Goal: Task Accomplishment & Management: Manage account settings

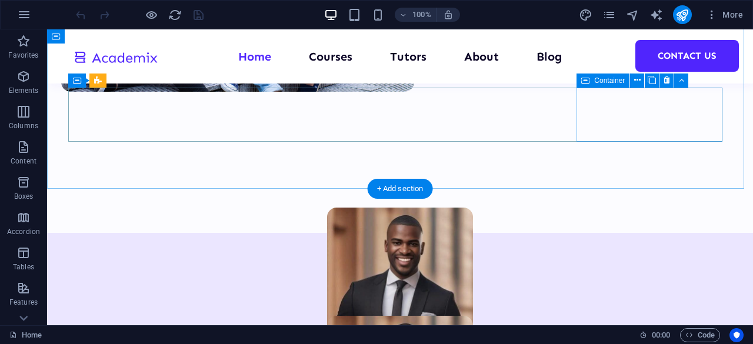
scroll to position [559, 0]
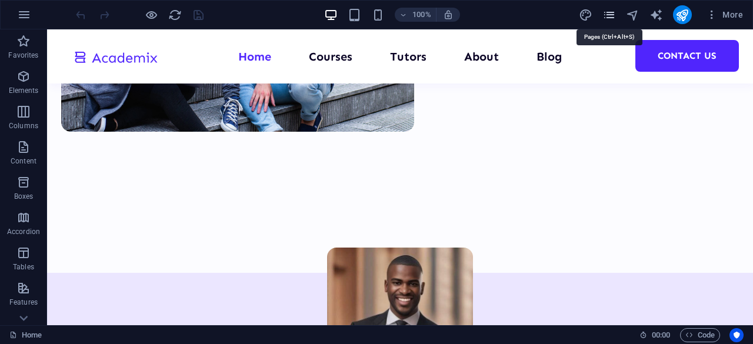
click at [611, 13] on icon "pages" at bounding box center [610, 15] width 14 height 14
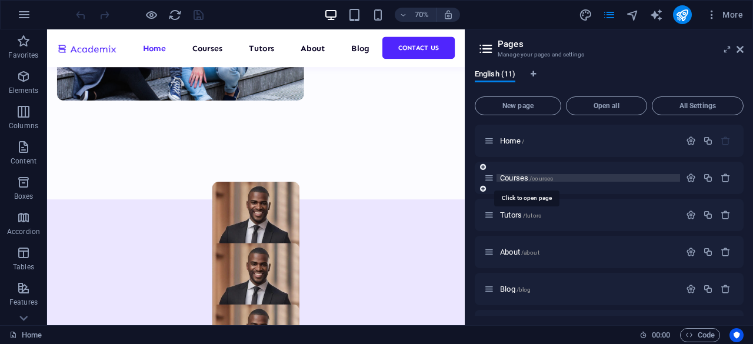
click at [550, 181] on span "/courses" at bounding box center [542, 178] width 24 height 6
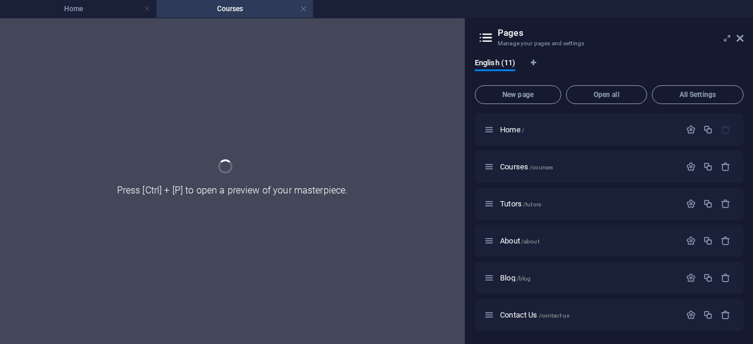
drag, startPoint x: 550, startPoint y: 181, endPoint x: 371, endPoint y: 207, distance: 180.2
click at [371, 207] on div "Home Courses Favorites Elements Columns Content Boxes Accordion Tables Features…" at bounding box center [376, 181] width 753 height 327
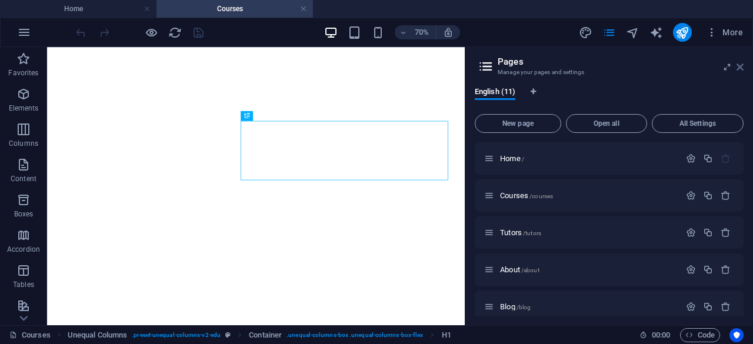
click at [743, 67] on icon at bounding box center [740, 66] width 7 height 9
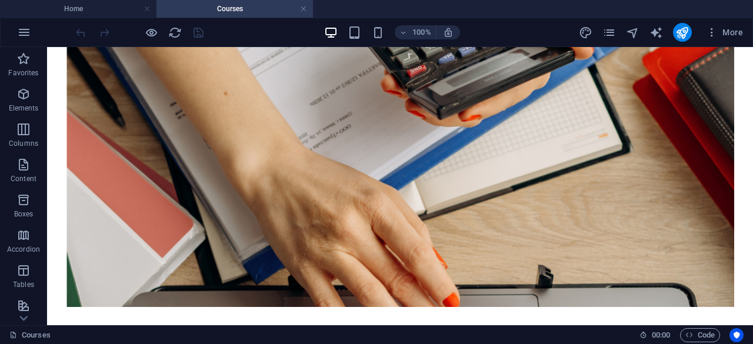
scroll to position [1997, 0]
click at [713, 32] on icon "button" at bounding box center [712, 32] width 12 height 12
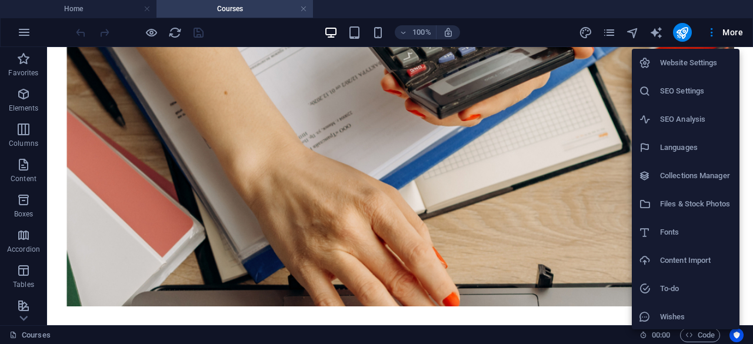
click at [674, 179] on h6 "Collections Manager" at bounding box center [696, 176] width 72 height 14
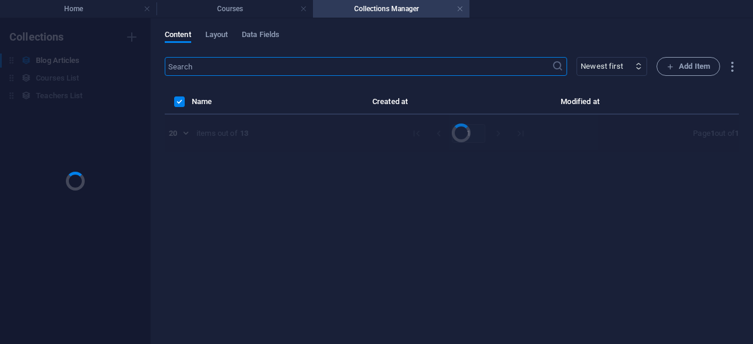
scroll to position [0, 0]
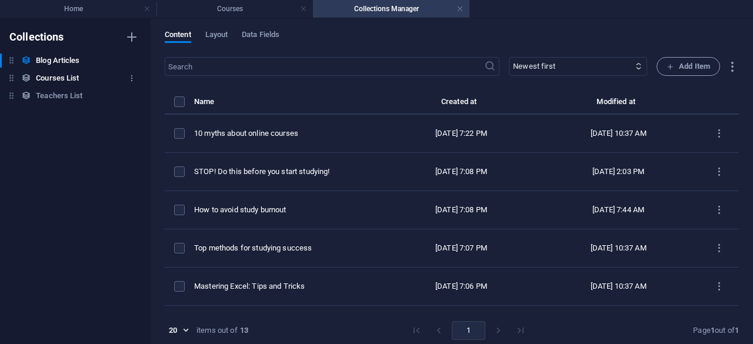
click at [57, 77] on h6 "Courses List" at bounding box center [57, 78] width 43 height 14
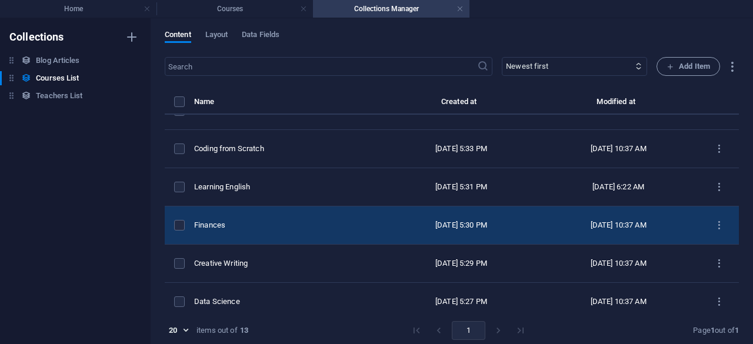
scroll to position [22, 0]
click at [419, 227] on div "[DATE] 5:30 PM" at bounding box center [461, 226] width 134 height 11
select select "Business/Finances"
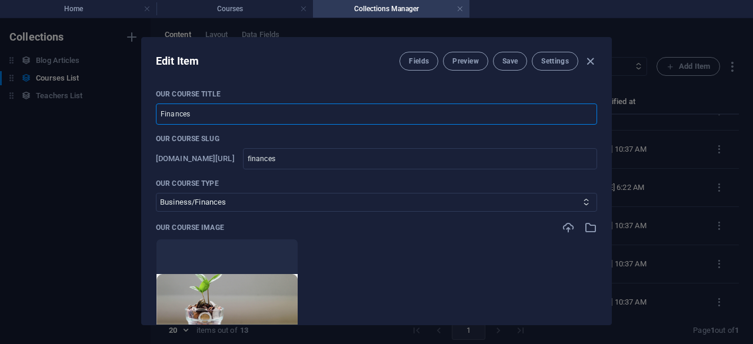
click at [217, 116] on input "Finances" at bounding box center [376, 114] width 441 height 21
click at [588, 62] on icon "button" at bounding box center [591, 62] width 14 height 14
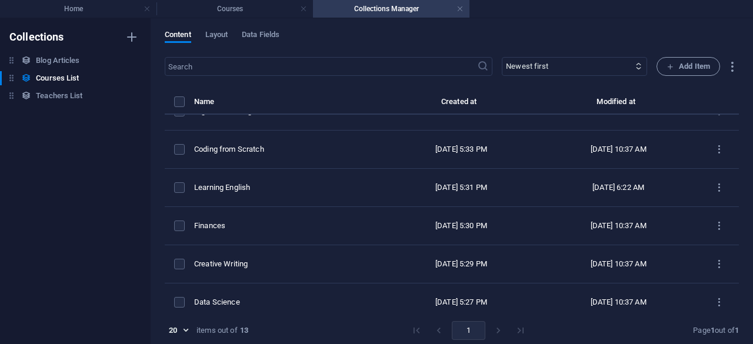
type input "finances"
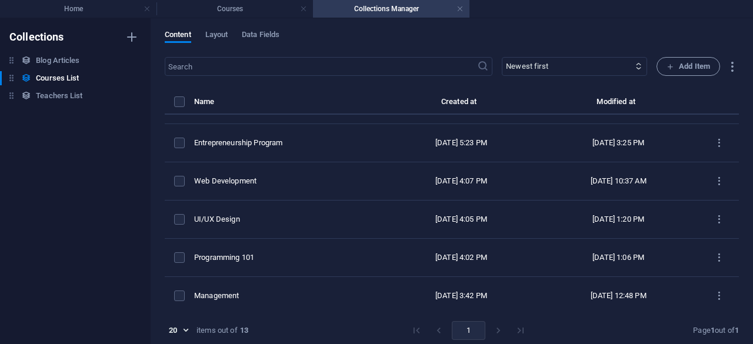
scroll to position [297, 0]
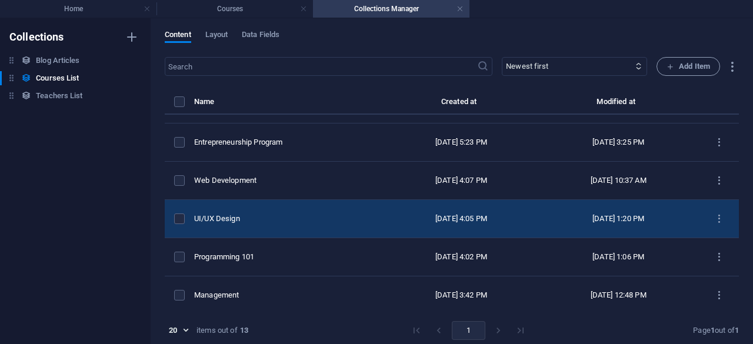
click at [270, 215] on div "UI/UX Design" at bounding box center [284, 219] width 181 height 11
select select "Design"
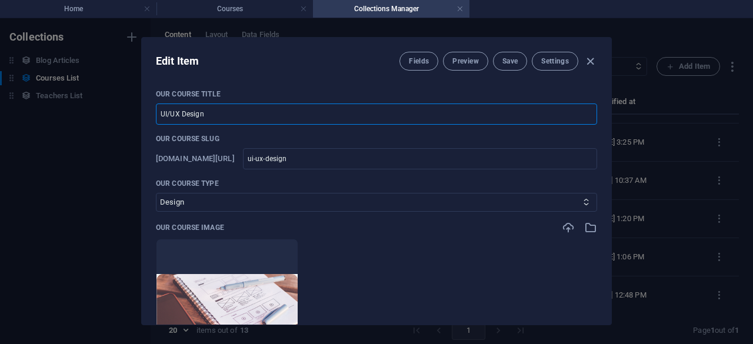
drag, startPoint x: 217, startPoint y: 114, endPoint x: 114, endPoint y: 111, distance: 103.1
click at [114, 111] on div "Edit Item Fields Preview Save Settings Our Course Title UI/UX Design ​ Our Cour…" at bounding box center [376, 181] width 753 height 326
type input "T"
type input "t"
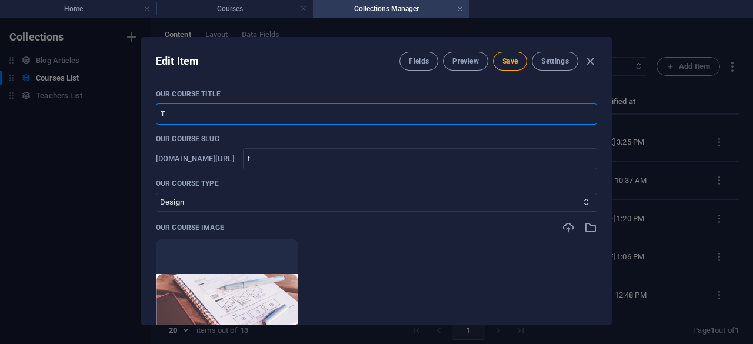
type input "To"
type input "to"
type input "Tou"
type input "tou"
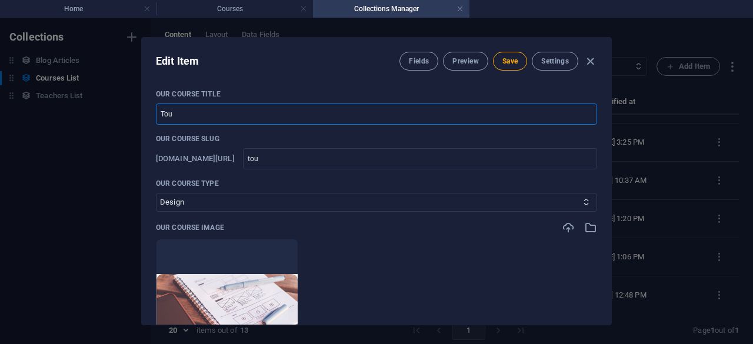
type input "tou"
type input "Tour"
type input "tour"
type input "Touri"
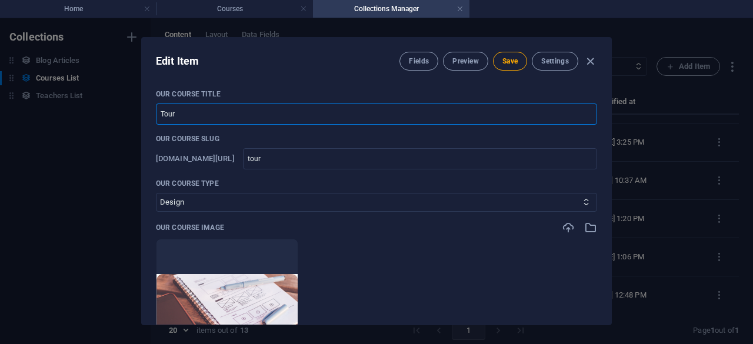
type input "touri"
type input "[PERSON_NAME]"
type input "touris"
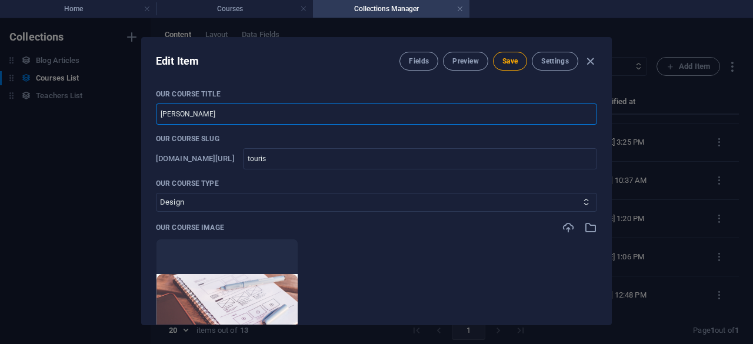
type input "Tourisi"
type input "tourisi"
type input "Tourisim"
type input "tourisim"
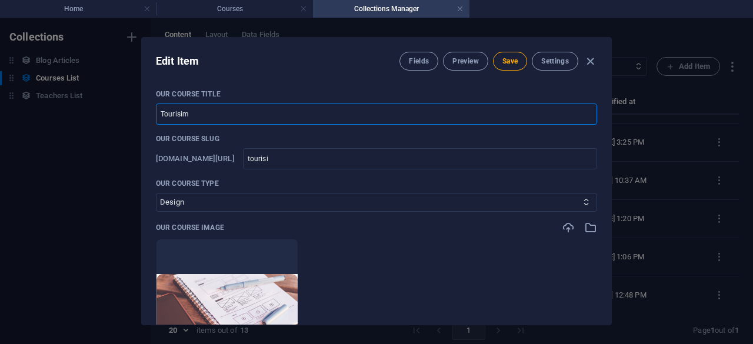
type input "tourisim"
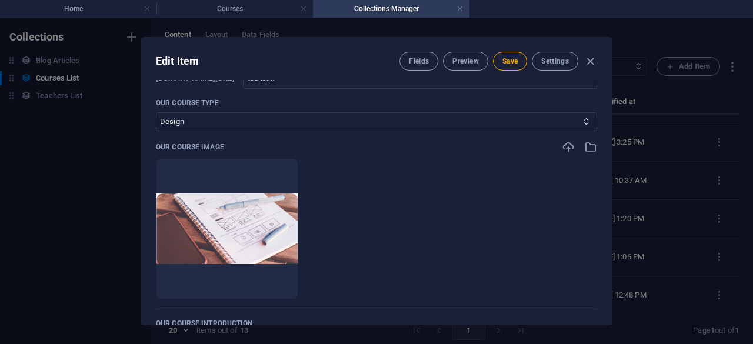
scroll to position [81, 0]
type input "Tourisim"
click at [587, 145] on icon "button" at bounding box center [591, 146] width 13 height 13
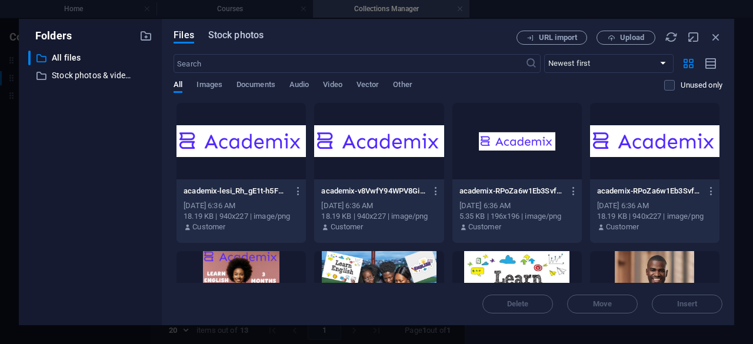
click at [234, 34] on span "Stock photos" at bounding box center [235, 35] width 55 height 14
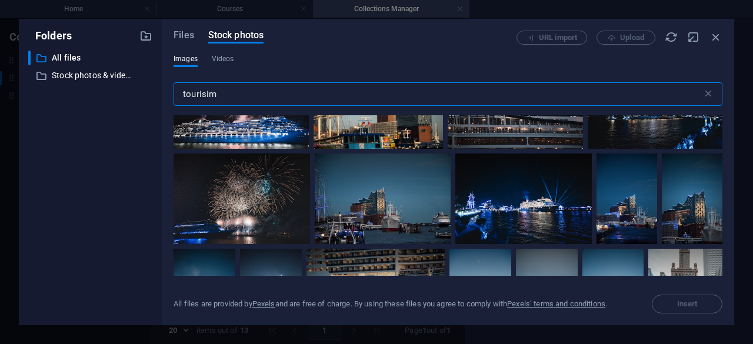
scroll to position [6644, 0]
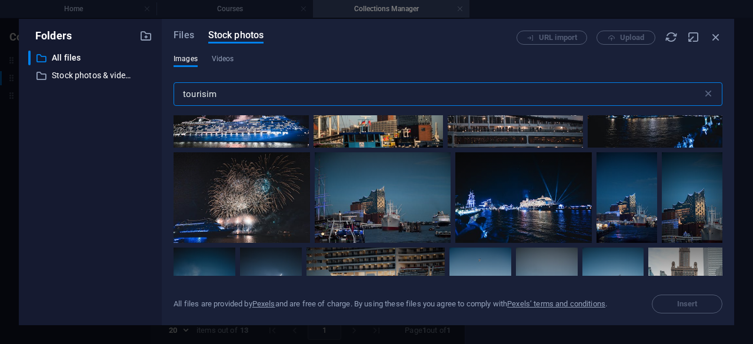
drag, startPoint x: 221, startPoint y: 96, endPoint x: 158, endPoint y: 91, distance: 63.2
click at [158, 91] on div "Folders ​ All files All files ​ Stock photos & videos Stock photos & videos Fil…" at bounding box center [377, 172] width 716 height 307
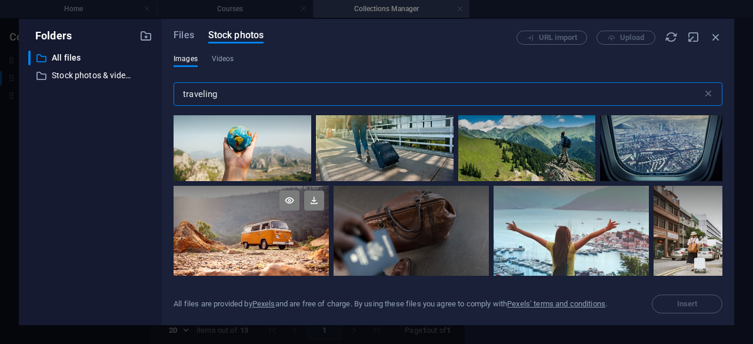
scroll to position [26, 0]
type input "traveling"
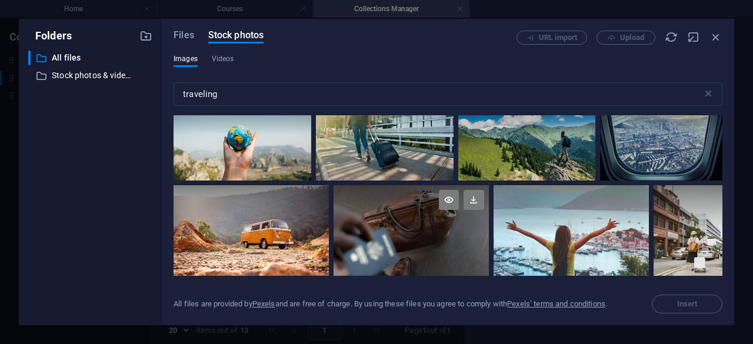
click at [416, 236] on div at bounding box center [411, 237] width 155 height 104
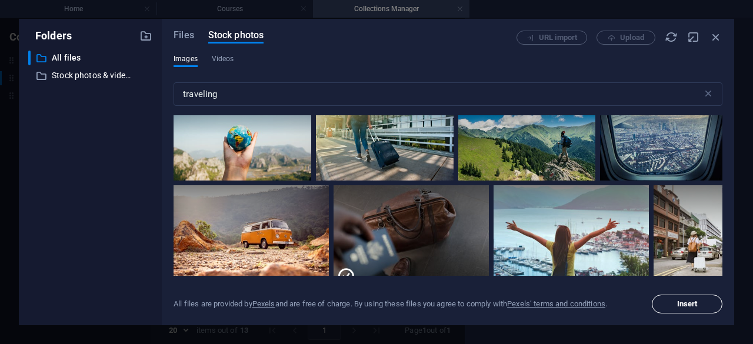
click at [678, 306] on span "Insert" at bounding box center [688, 304] width 21 height 7
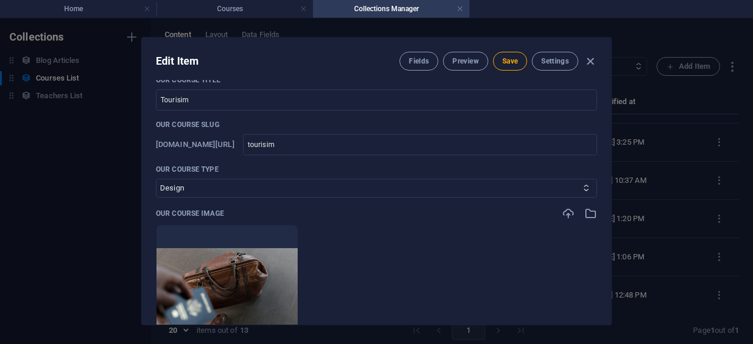
scroll to position [0, 0]
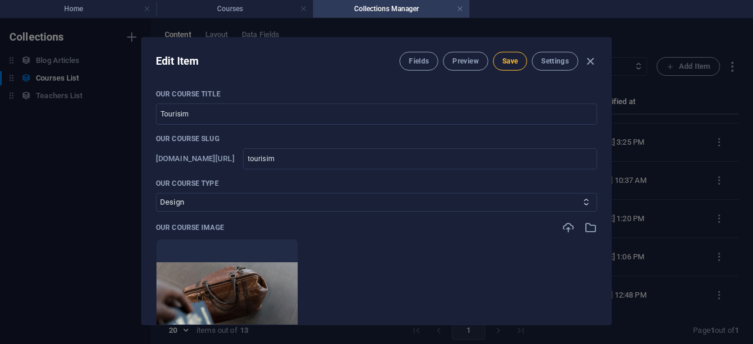
click at [503, 65] on span "Save" at bounding box center [510, 61] width 15 height 9
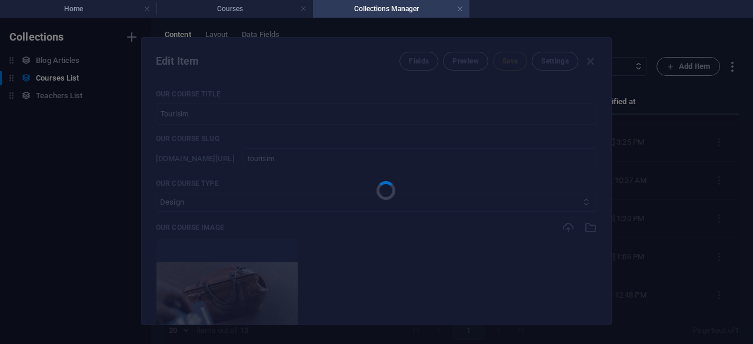
type input "tourisim"
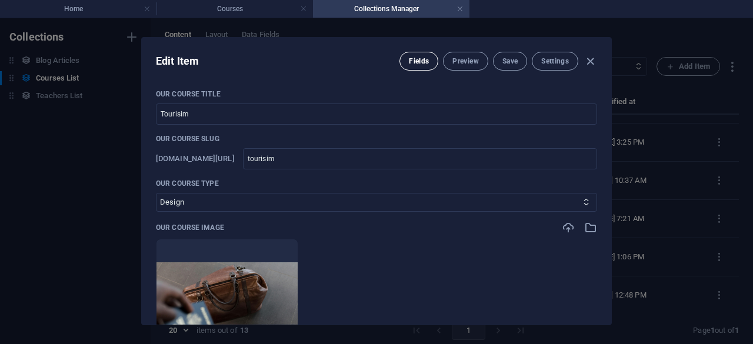
click at [416, 58] on span "Fields" at bounding box center [419, 61] width 20 height 9
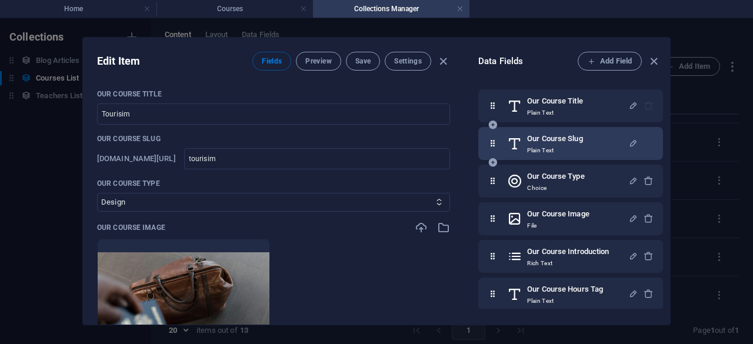
click at [579, 144] on h6 "Our Course Slug" at bounding box center [554, 139] width 55 height 14
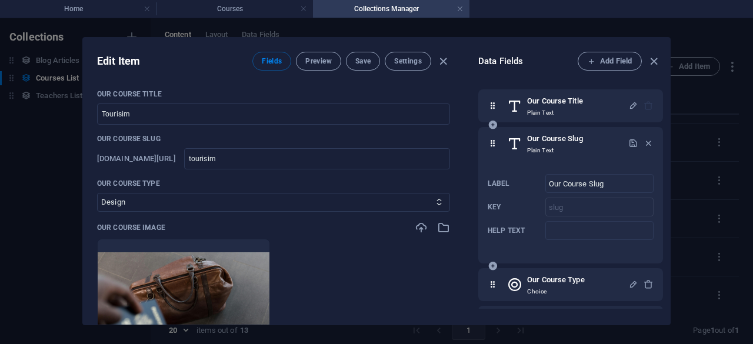
click at [579, 144] on h6 "Our Course Slug" at bounding box center [554, 139] width 55 height 14
click at [554, 146] on p "Plain Text" at bounding box center [554, 150] width 55 height 9
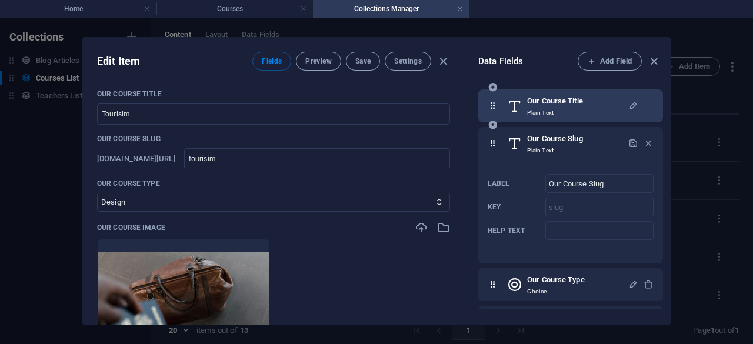
click at [563, 107] on h6 "Our Course Title" at bounding box center [555, 101] width 56 height 14
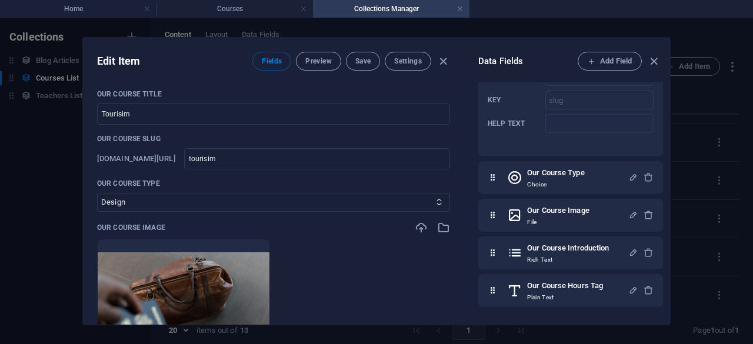
scroll to position [212, 0]
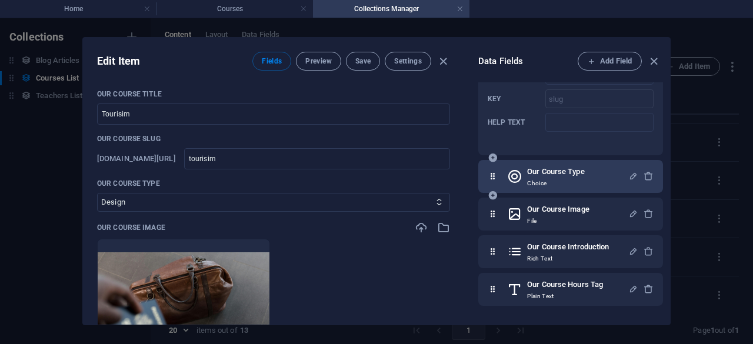
click at [565, 182] on p "Choice" at bounding box center [555, 183] width 57 height 9
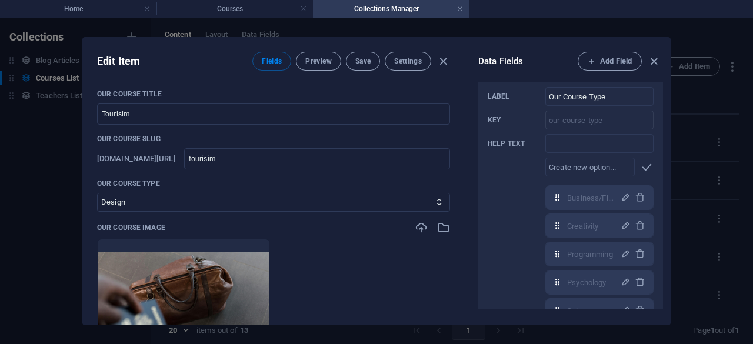
scroll to position [348, 0]
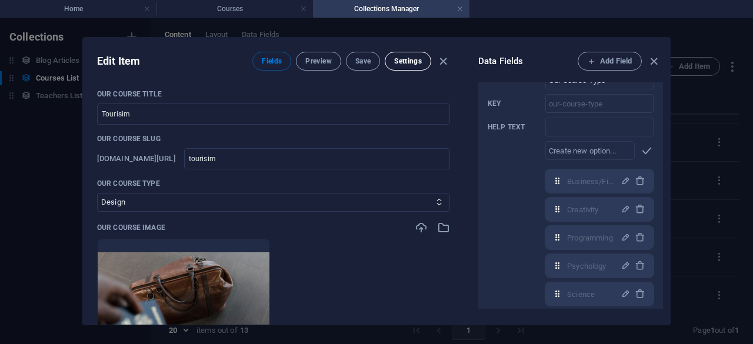
click at [401, 63] on span "Settings" at bounding box center [408, 61] width 28 height 9
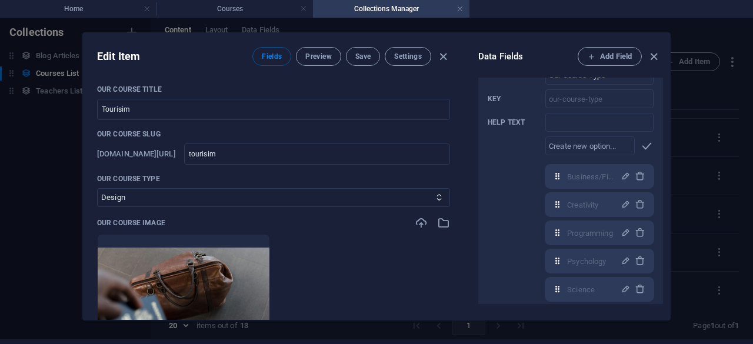
scroll to position [0, 0]
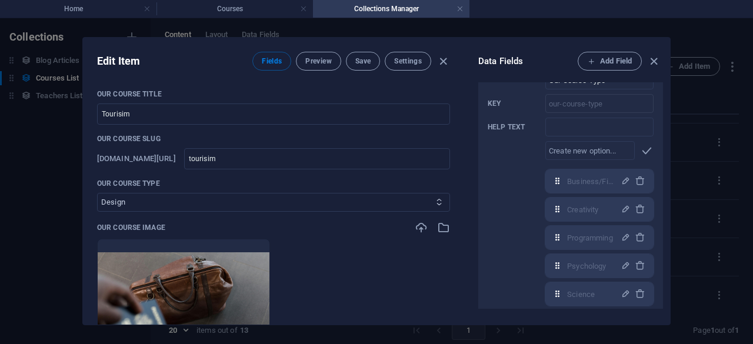
click at [253, 203] on select "Business/Finances Creativity Programming Psychology Science English Management …" at bounding box center [273, 202] width 353 height 19
click at [651, 62] on icon "button" at bounding box center [655, 62] width 14 height 14
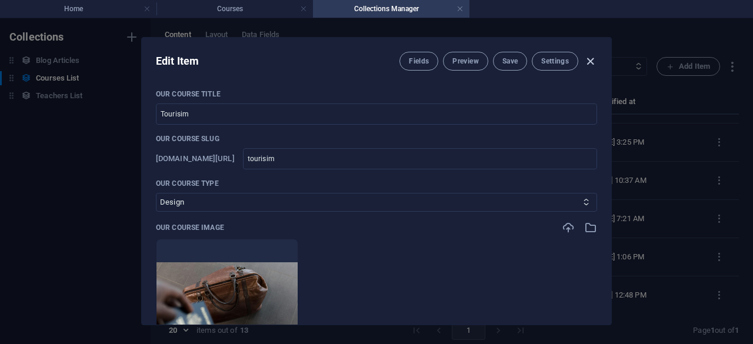
click at [592, 61] on icon "button" at bounding box center [591, 62] width 14 height 14
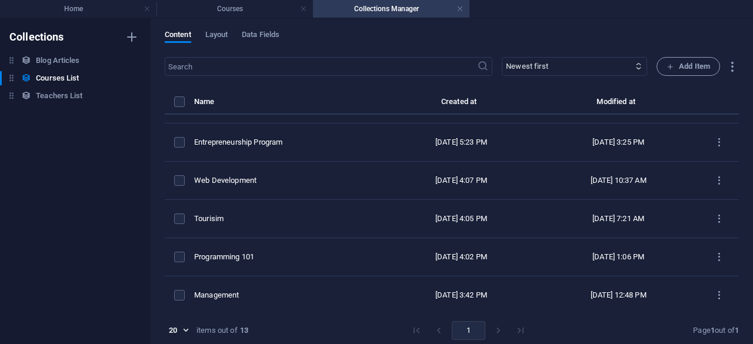
checkbox input "false"
type input "tourisim"
click at [263, 32] on span "Data Fields" at bounding box center [261, 36] width 38 height 16
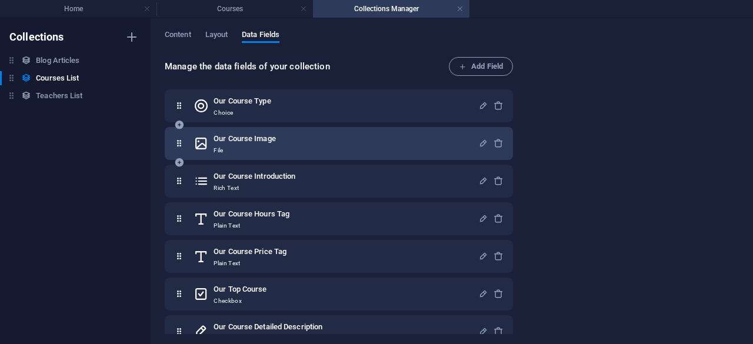
scroll to position [99, 0]
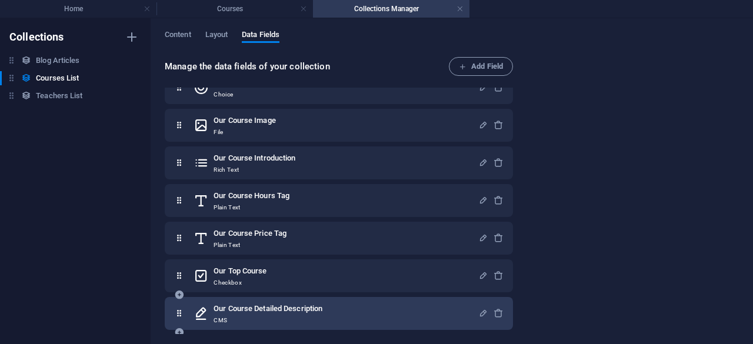
click at [284, 316] on h6 "Our Course Detailed Description" at bounding box center [268, 309] width 109 height 14
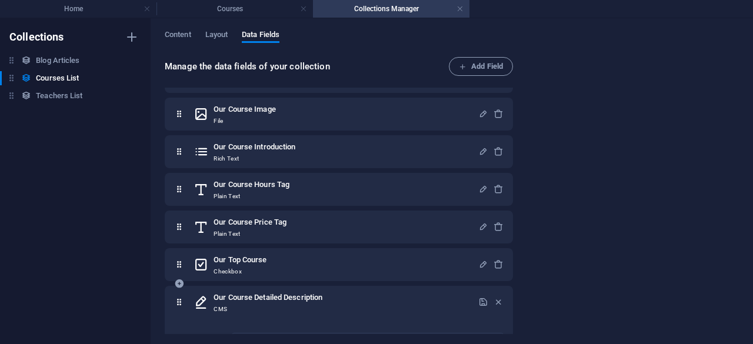
scroll to position [0, 0]
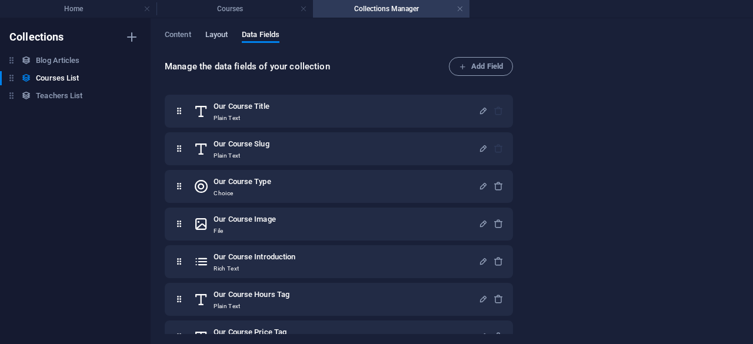
click at [223, 32] on span "Layout" at bounding box center [216, 36] width 23 height 16
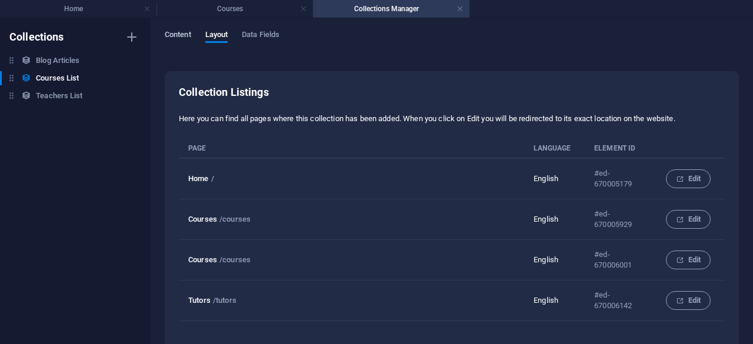
click at [174, 38] on span "Content" at bounding box center [178, 36] width 26 height 16
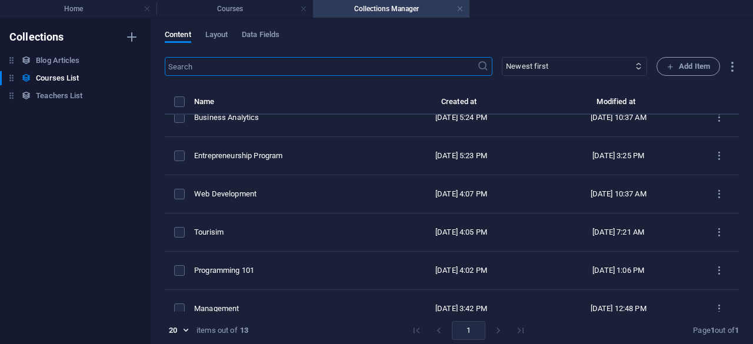
scroll to position [285, 0]
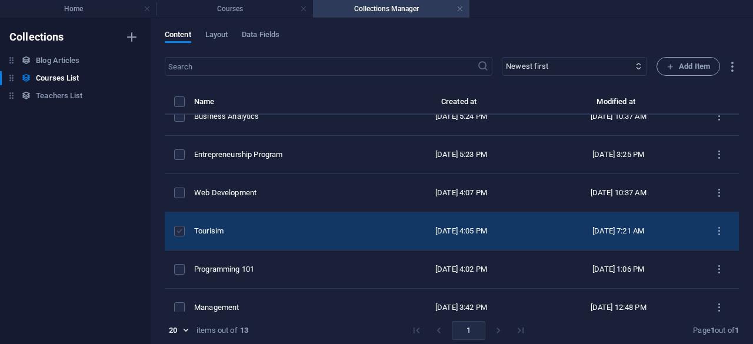
click at [178, 229] on label "items list" at bounding box center [179, 231] width 11 height 11
click at [0, 0] on input "items list" at bounding box center [0, 0] width 0 height 0
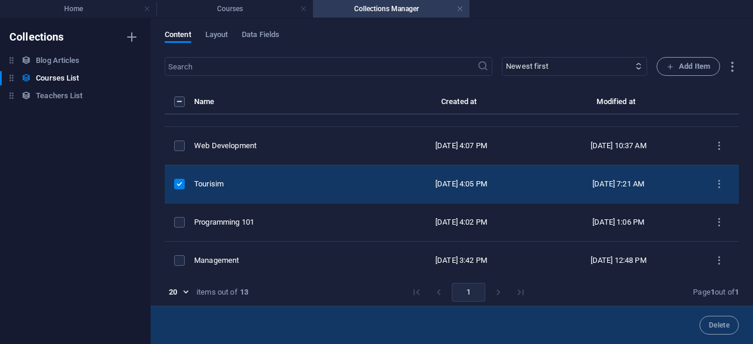
scroll to position [336, 0]
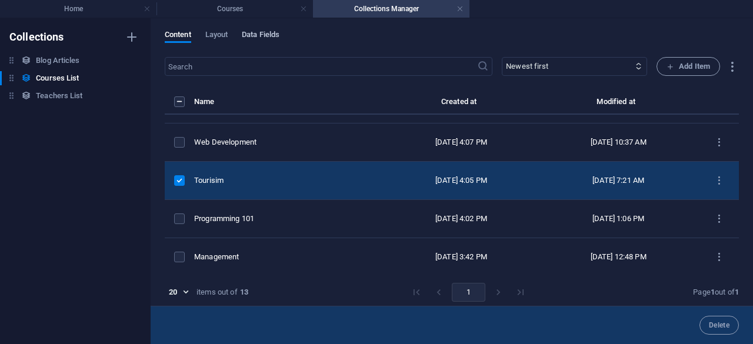
click at [253, 36] on span "Data Fields" at bounding box center [261, 36] width 38 height 16
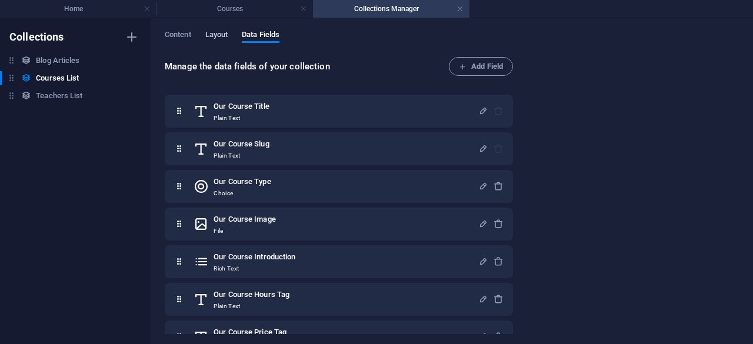
click at [227, 32] on span "Layout" at bounding box center [216, 36] width 23 height 16
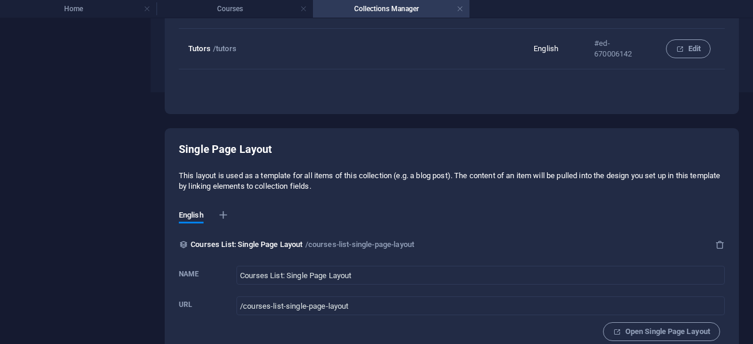
scroll to position [251, 0]
click at [257, 245] on p "Courses List: Single Page Layout" at bounding box center [247, 245] width 112 height 14
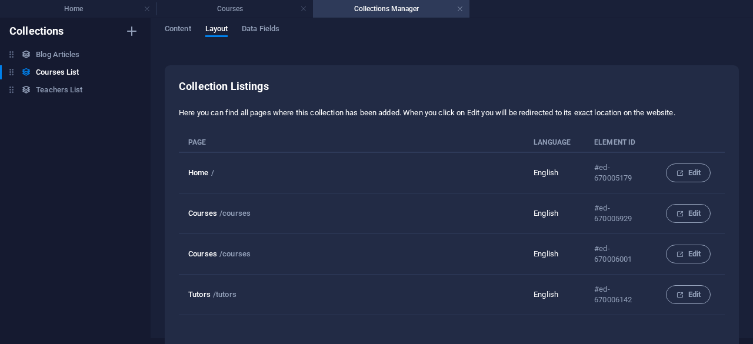
scroll to position [0, 0]
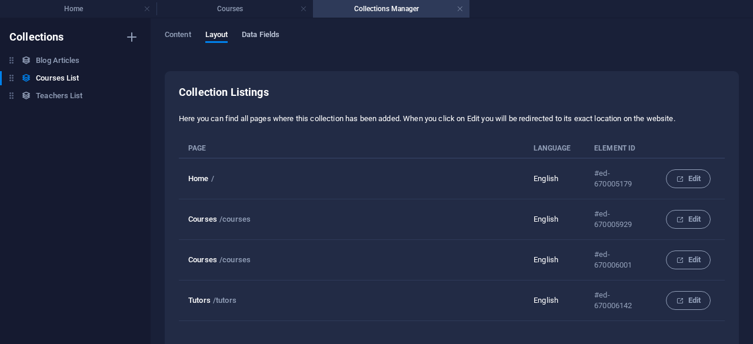
click at [265, 34] on span "Data Fields" at bounding box center [261, 36] width 38 height 16
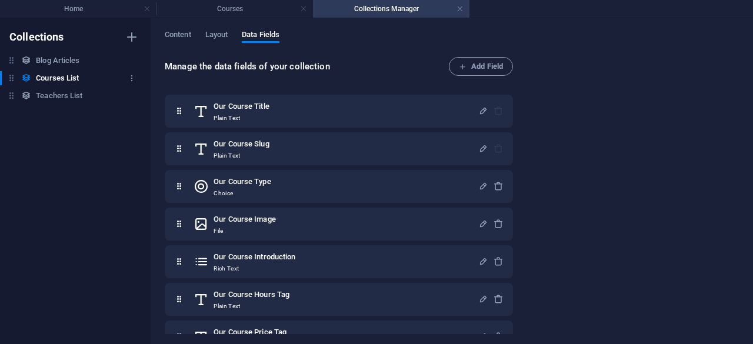
click at [48, 75] on h6 "Courses List" at bounding box center [57, 78] width 43 height 14
click at [132, 77] on icon "button" at bounding box center [132, 78] width 8 height 8
click at [51, 79] on div at bounding box center [376, 172] width 753 height 344
click at [51, 79] on List "Rename Duplicate Delete" at bounding box center [376, 172] width 753 height 344
click at [233, 8] on h4 "Courses" at bounding box center [235, 8] width 157 height 13
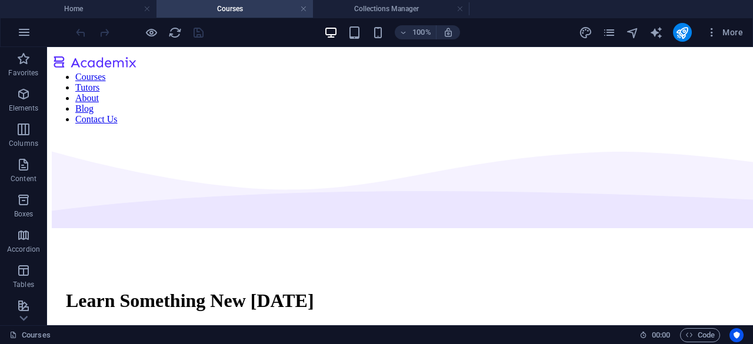
scroll to position [1997, 0]
